Goal: Transaction & Acquisition: Purchase product/service

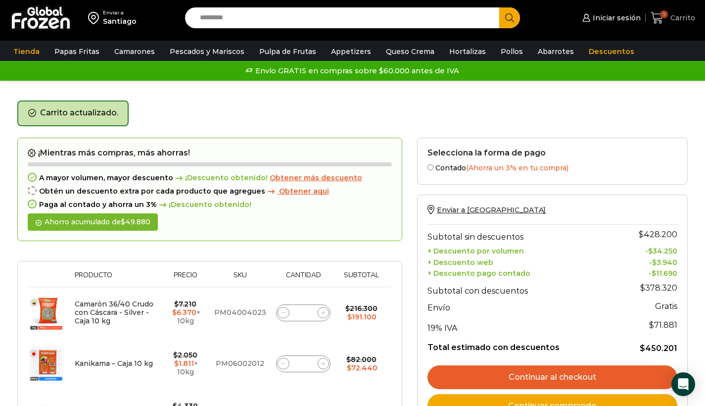
click at [666, 17] on span "9" at bounding box center [664, 14] width 8 height 8
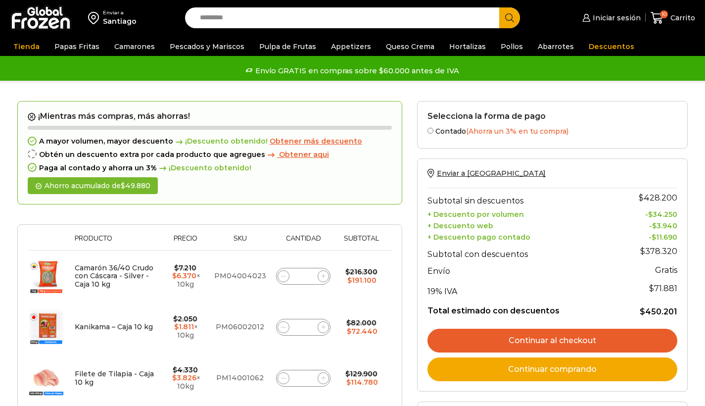
type input "*"
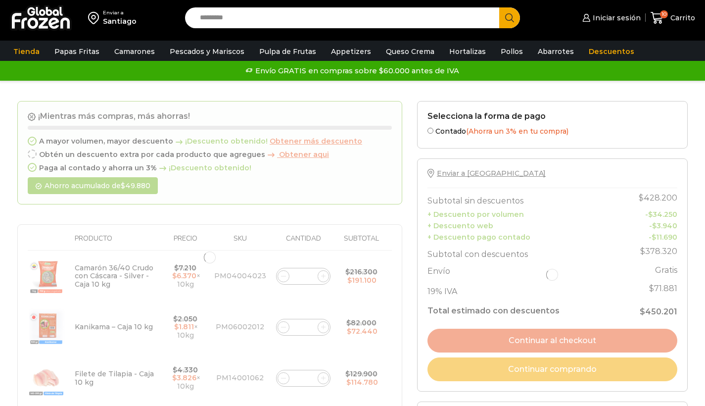
click at [313, 328] on form "¡Mientras más compras, más ahorras! A mayor volumen, mayor descuento ¡Descuento…" at bounding box center [209, 257] width 385 height 313
click at [304, 324] on div at bounding box center [209, 257] width 385 height 313
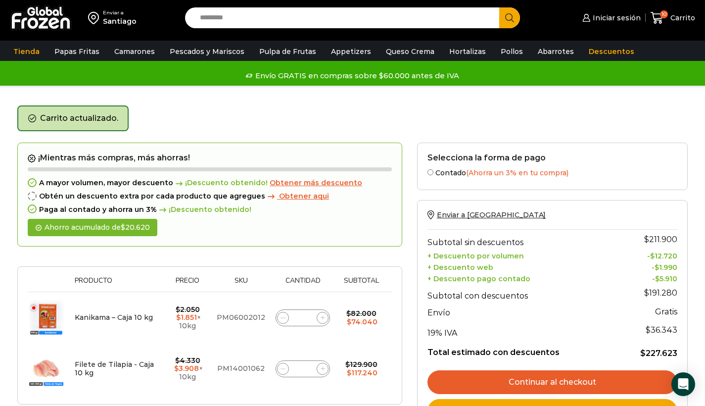
click at [308, 292] on td "Kanikama – Caja 10 kg cantidad *" at bounding box center [302, 317] width 65 height 51
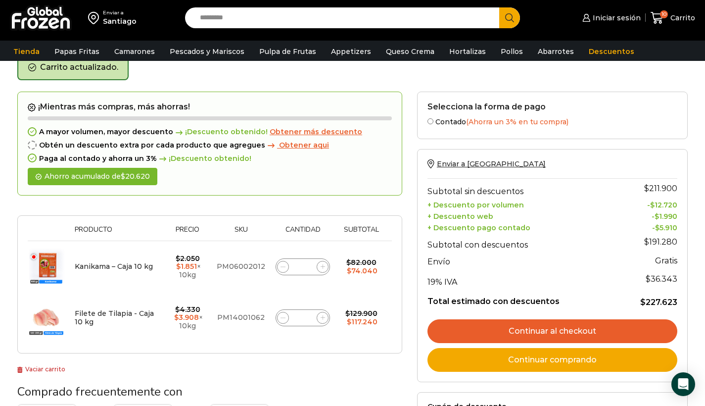
click at [306, 260] on input "*" at bounding box center [303, 267] width 14 height 14
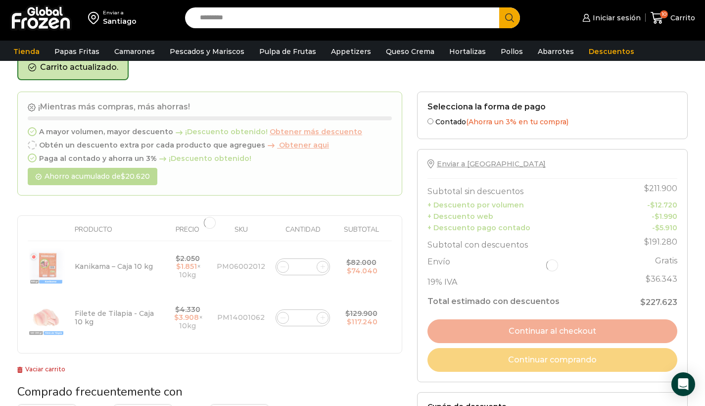
type input "*"
click at [309, 316] on div at bounding box center [209, 223] width 385 height 262
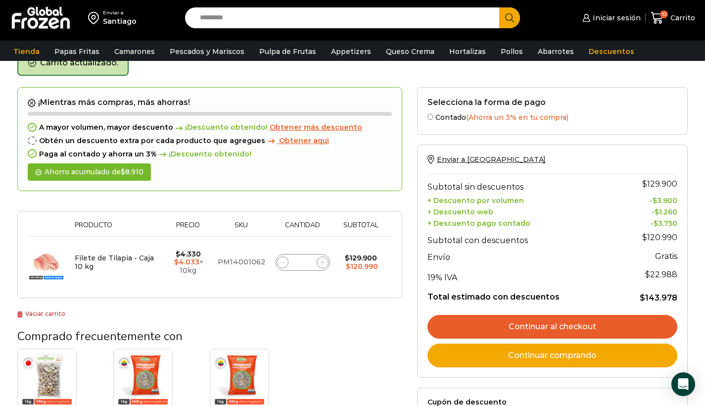
scroll to position [56, 0]
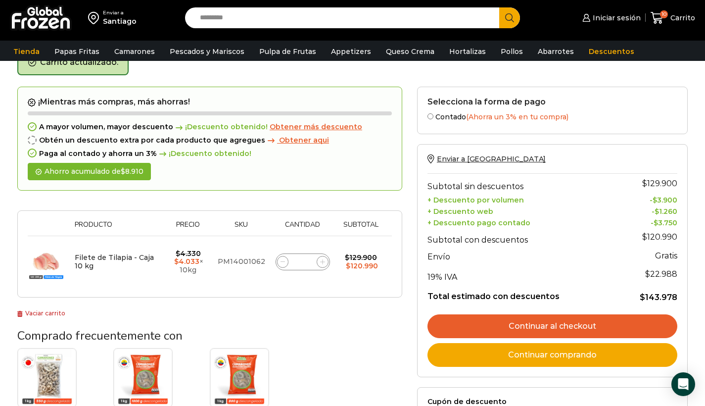
click at [305, 259] on input "*" at bounding box center [303, 262] width 14 height 14
type input "*"
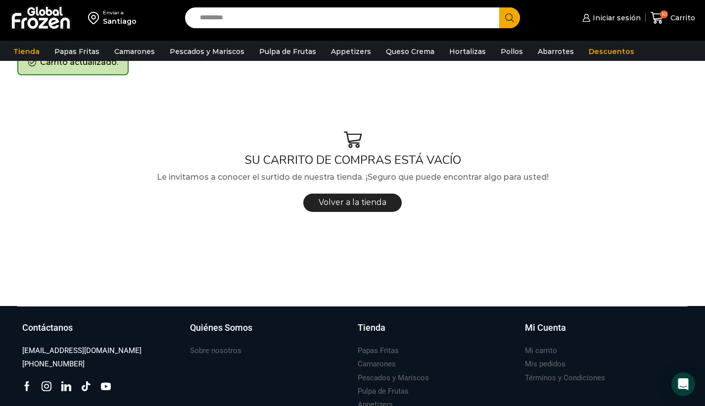
click at [229, 16] on input "Search input" at bounding box center [345, 17] width 300 height 21
type input "**********"
click at [510, 18] on button "Search" at bounding box center [509, 17] width 21 height 21
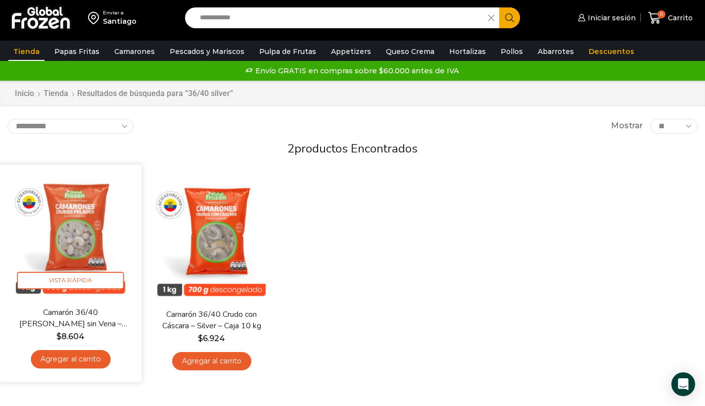
click at [89, 258] on img at bounding box center [70, 235] width 127 height 127
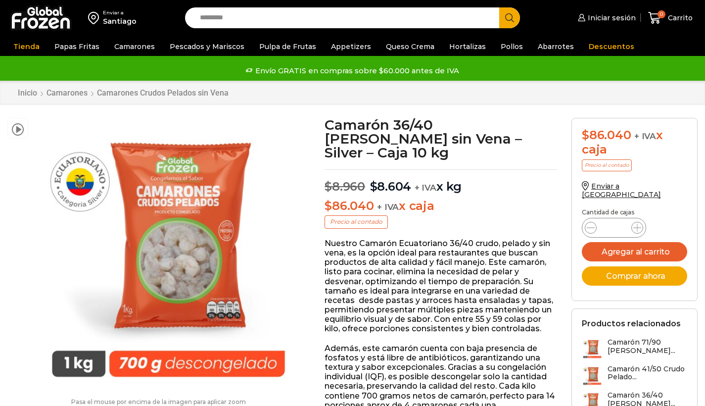
click at [638, 224] on icon at bounding box center [638, 228] width 8 height 8
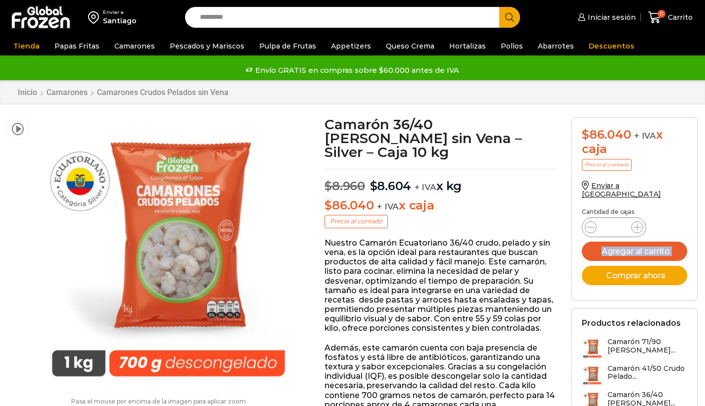
click at [638, 223] on icon at bounding box center [638, 227] width 8 height 8
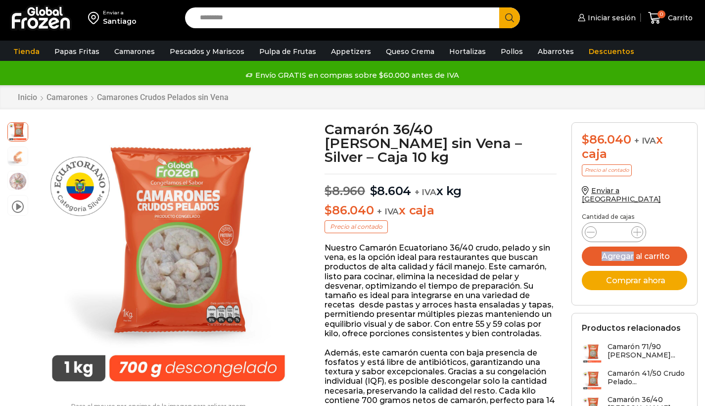
click at [638, 228] on icon at bounding box center [638, 232] width 8 height 8
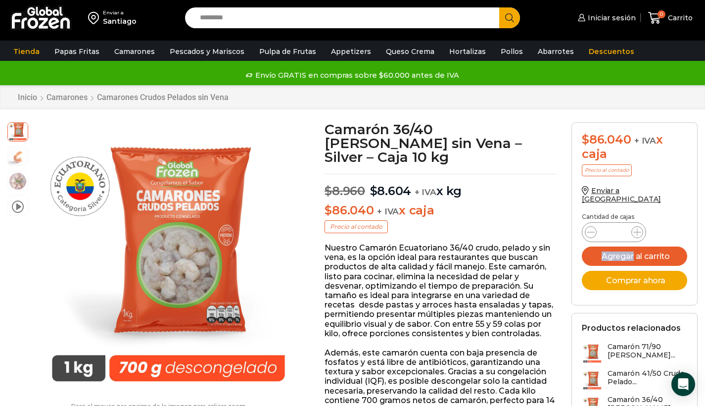
type input "**"
click at [642, 248] on button "Agregar al carrito" at bounding box center [634, 256] width 105 height 19
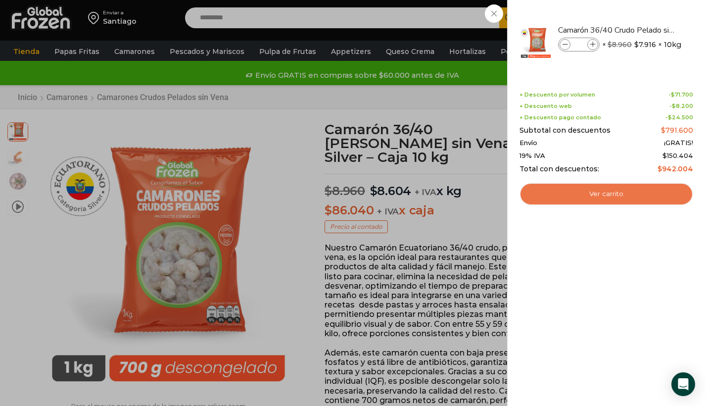
click at [647, 195] on link "Ver carrito" at bounding box center [607, 194] width 174 height 23
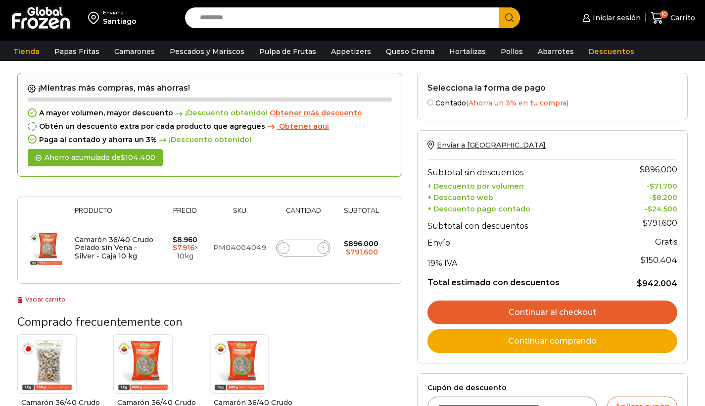
scroll to position [151, 0]
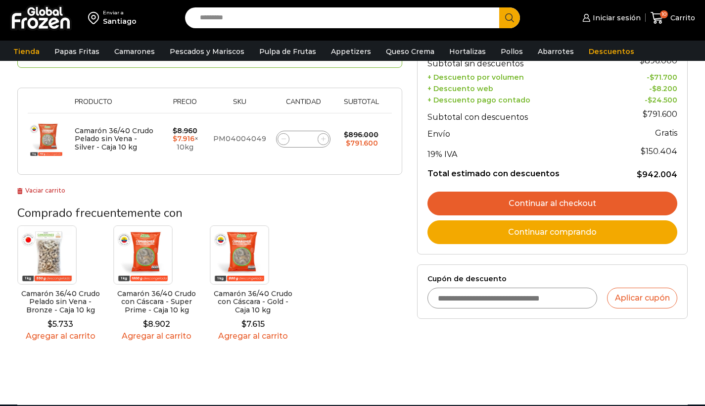
click at [463, 296] on input "Cupón de descuento" at bounding box center [513, 298] width 170 height 21
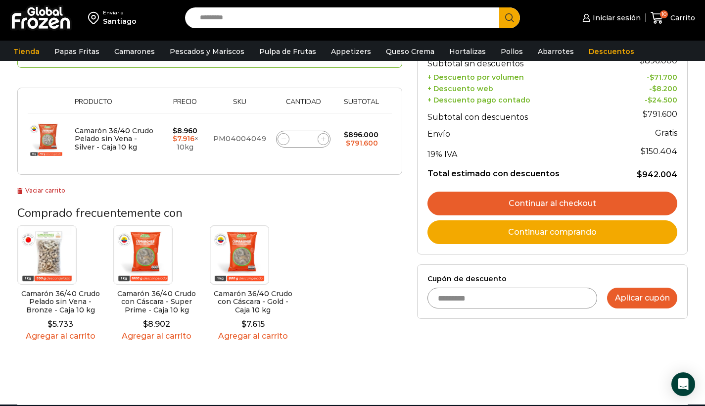
type input "*********"
click at [649, 295] on button "Aplicar cupón" at bounding box center [642, 298] width 70 height 21
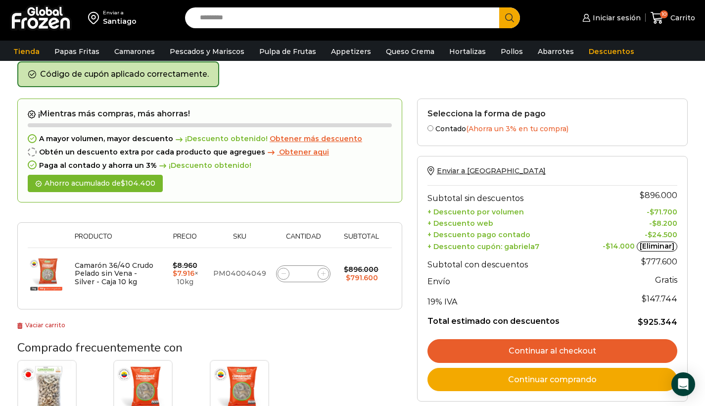
scroll to position [46, 0]
